Goal: Task Accomplishment & Management: Manage account settings

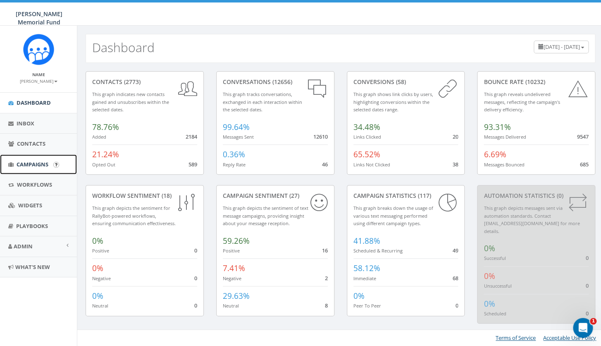
click at [30, 167] on span "Campaigns" at bounding box center [33, 163] width 32 height 7
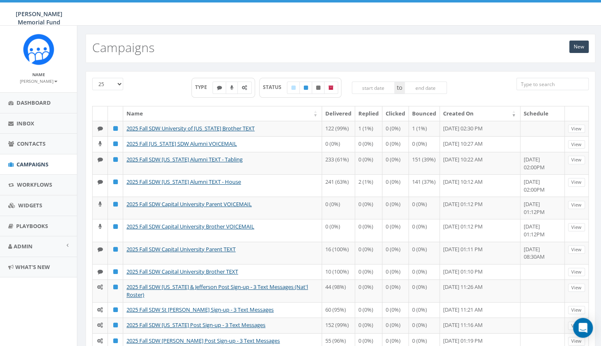
click at [534, 86] on input "search" at bounding box center [552, 84] width 72 height 12
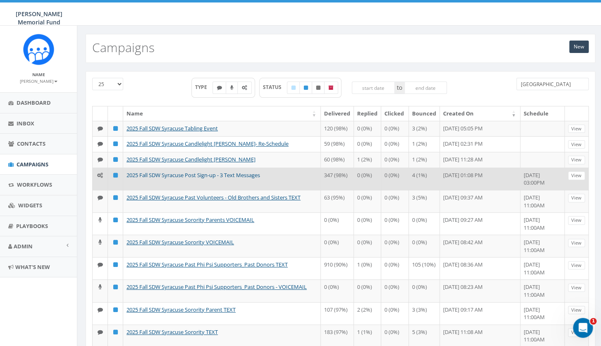
type input "syracuse"
click at [226, 179] on link "2025 Fall SDW Syracuse Post Sign-up - 3 Text Messages" at bounding box center [192, 174] width 133 height 7
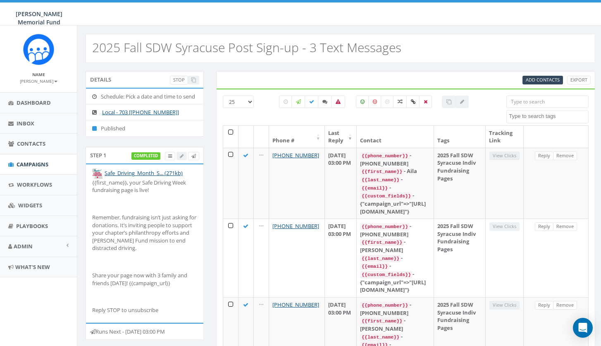
select select
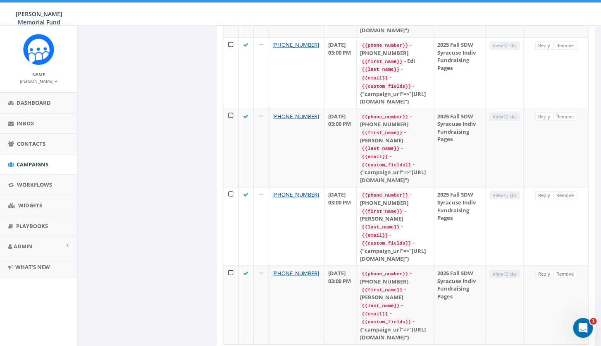
scroll to position [1754, 0]
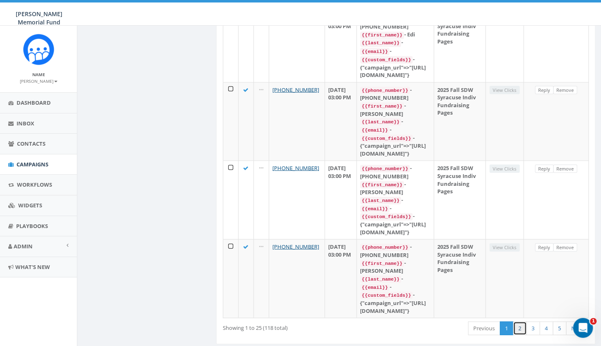
click at [519, 321] on link "2" at bounding box center [520, 328] width 14 height 14
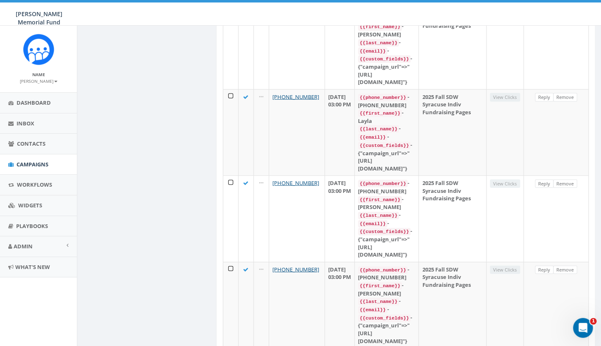
scroll to position [1777, 0]
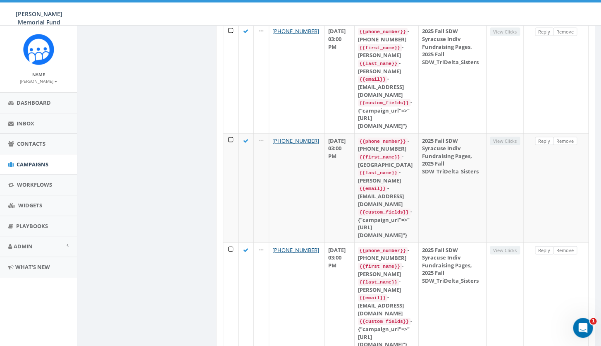
scroll to position [1953, 0]
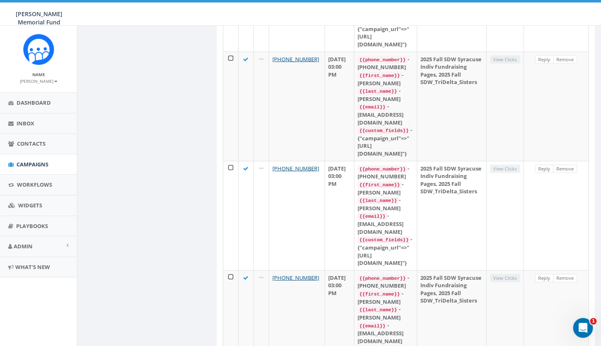
scroll to position [1938, 0]
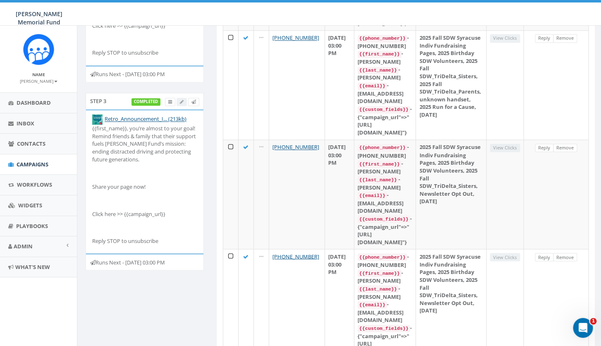
scroll to position [432, 0]
